Goal: Information Seeking & Learning: Learn about a topic

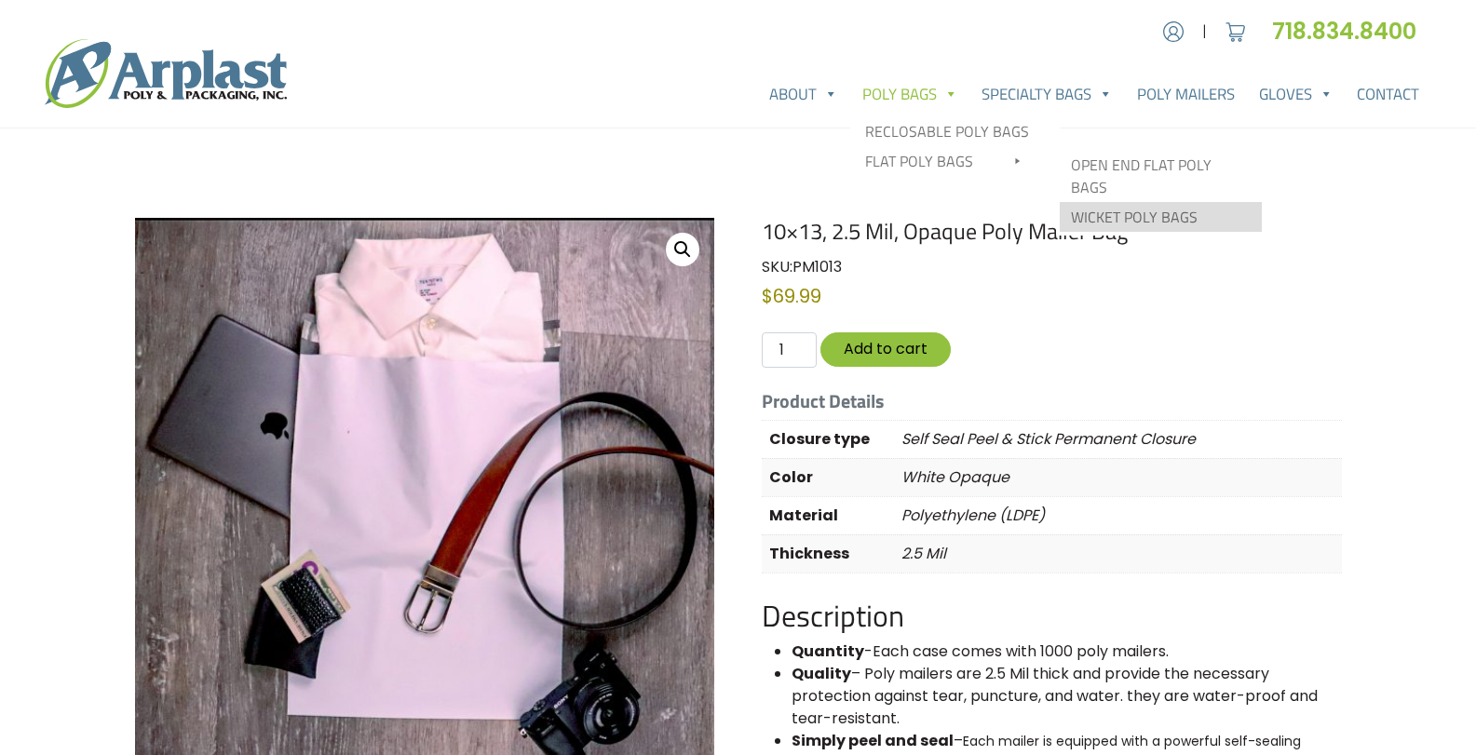
click at [1134, 202] on link "Wicket Poly Bags" at bounding box center [1161, 217] width 202 height 30
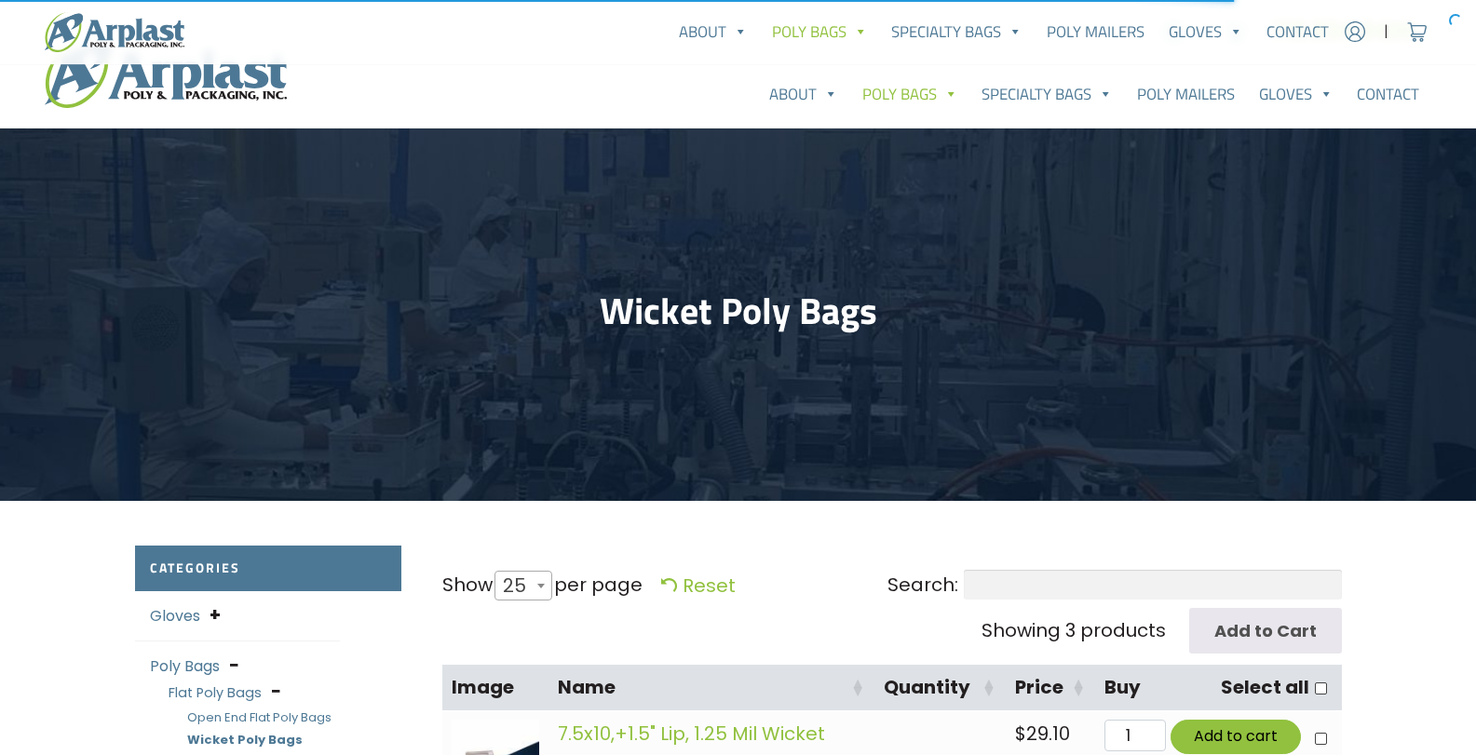
select select "25"
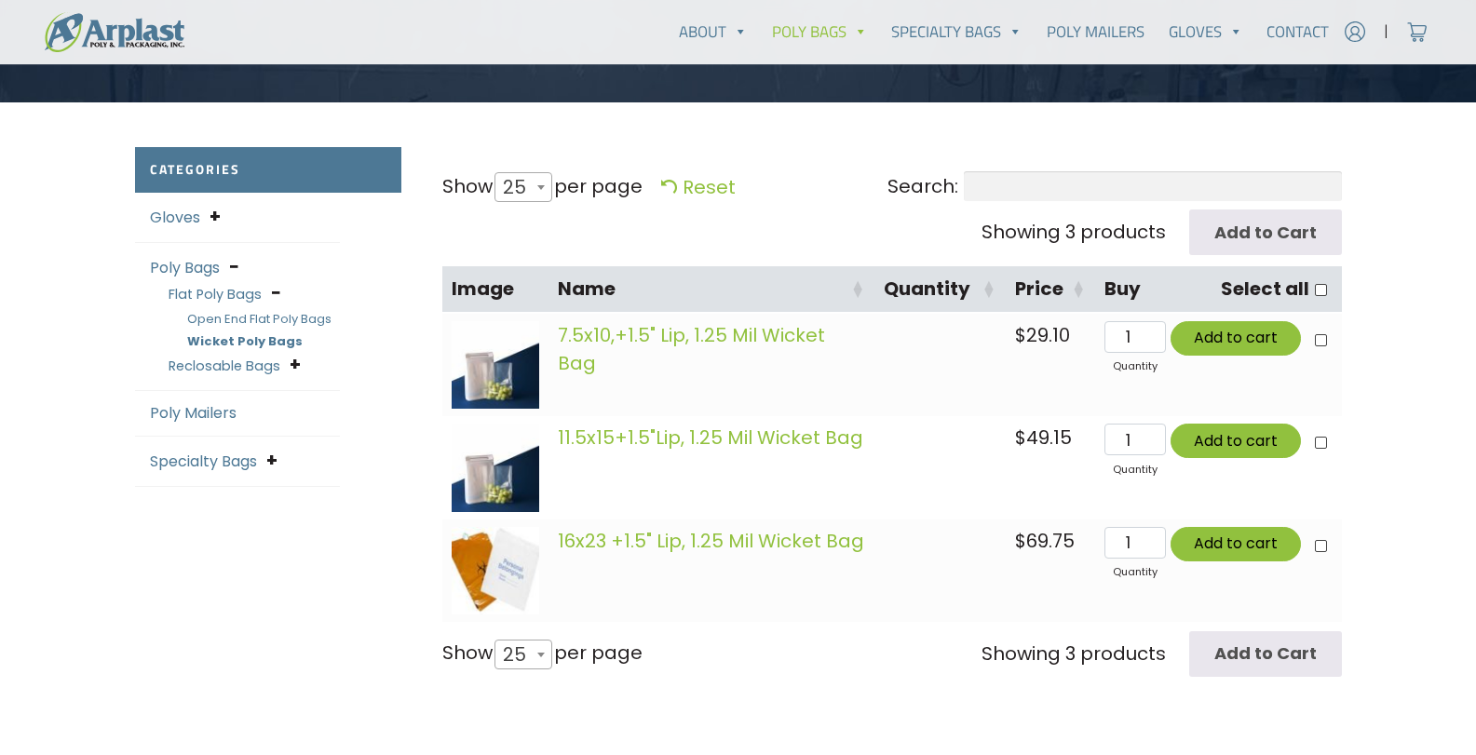
scroll to position [359, 0]
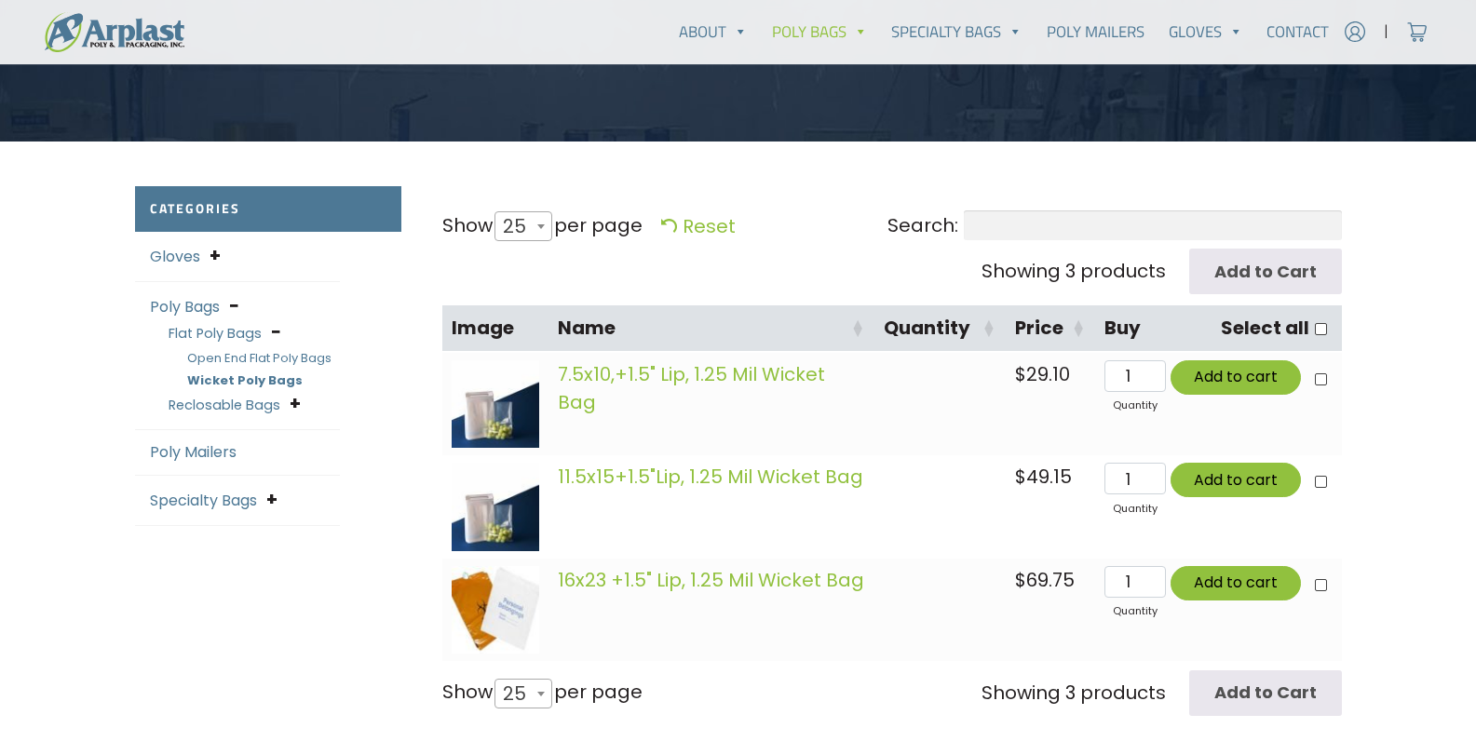
click at [293, 359] on link "Open End Flat Poly Bags" at bounding box center [259, 358] width 144 height 18
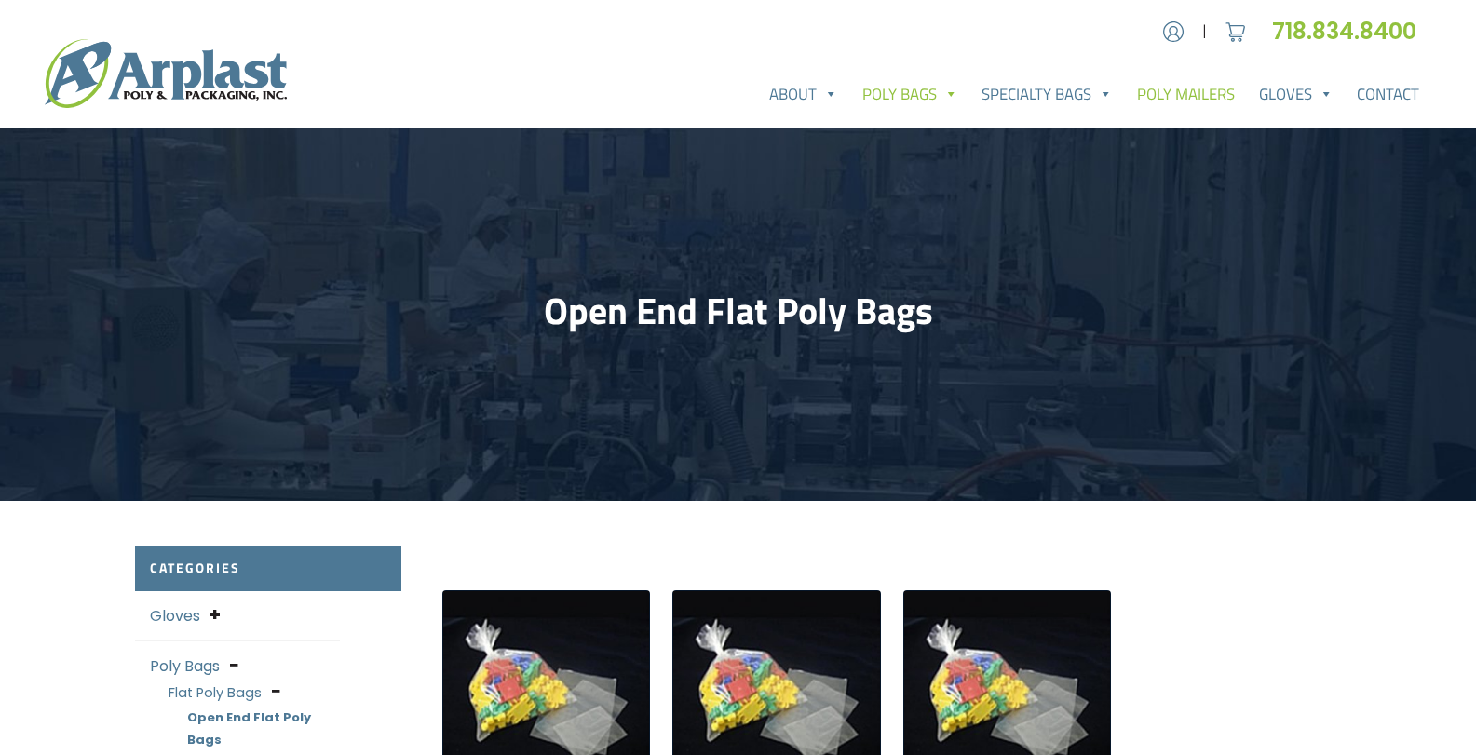
click at [1195, 96] on link "Poly Mailers" at bounding box center [1186, 93] width 122 height 37
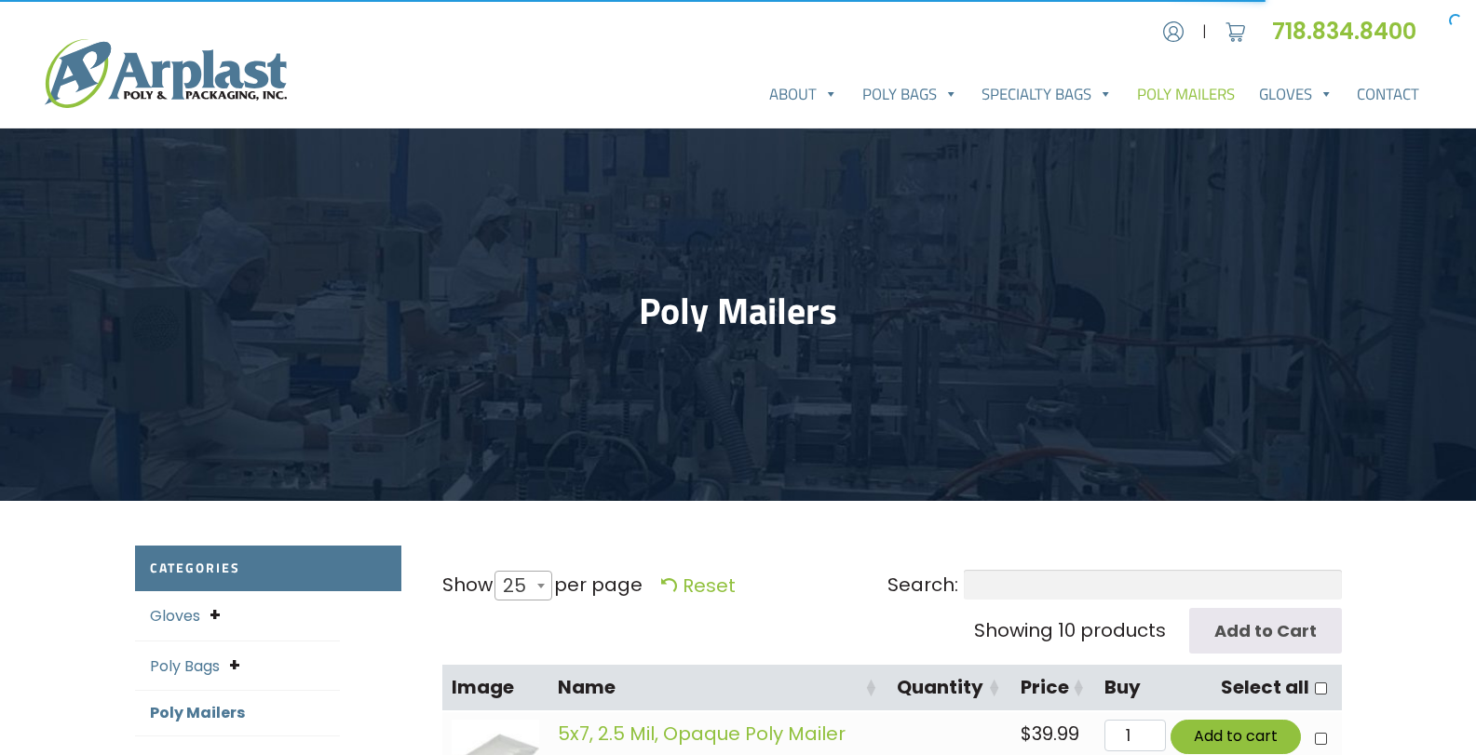
select select "25"
